Goal: Use online tool/utility

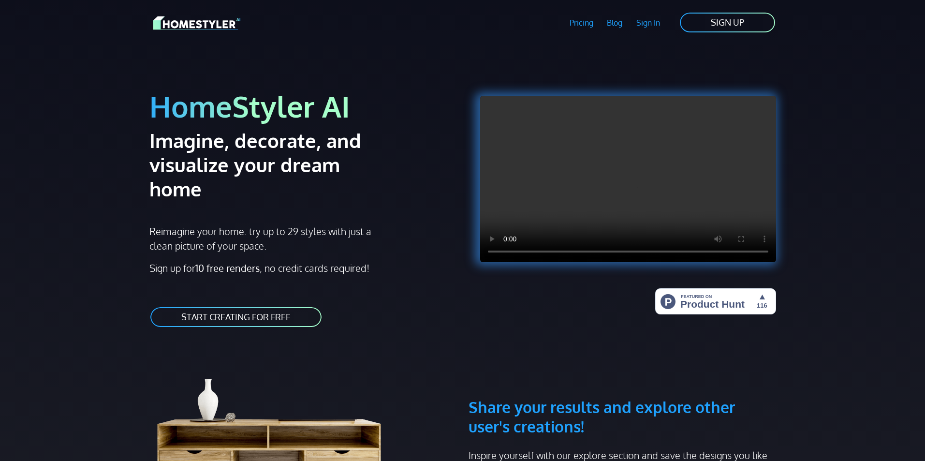
click at [197, 306] on link "START CREATING FOR FREE" at bounding box center [235, 317] width 173 height 22
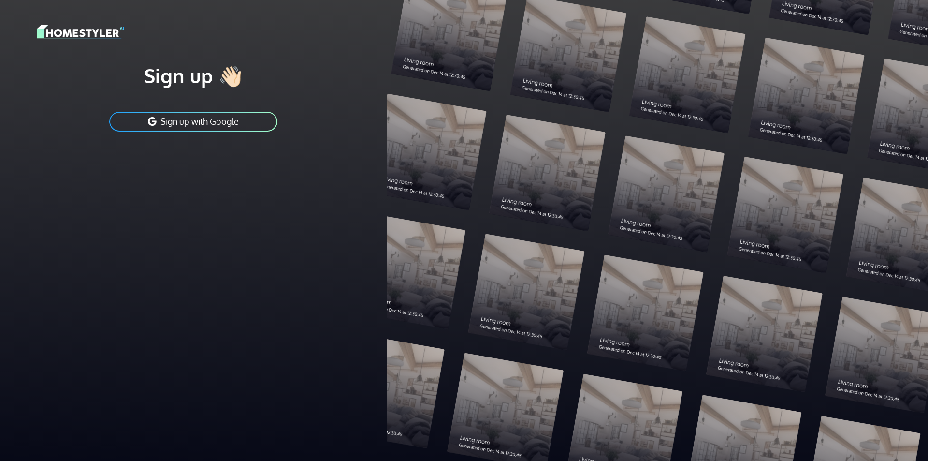
click at [234, 115] on button "Sign up with Google" at bounding box center [193, 122] width 170 height 22
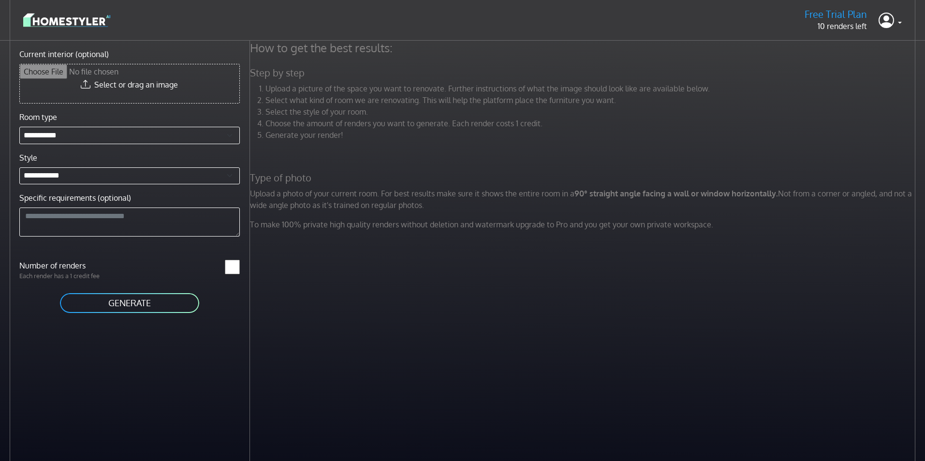
click at [134, 297] on button "GENERATE" at bounding box center [129, 303] width 141 height 22
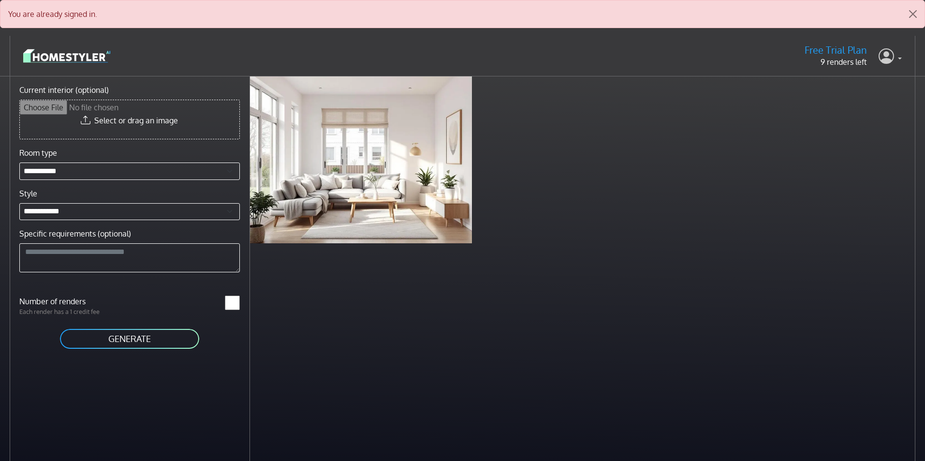
click at [889, 55] on icon at bounding box center [885, 56] width 15 height 20
click at [660, 104] on div "Scandinavian living room 1 minute ago" at bounding box center [584, 159] width 668 height 167
